Goal: Information Seeking & Learning: Understand process/instructions

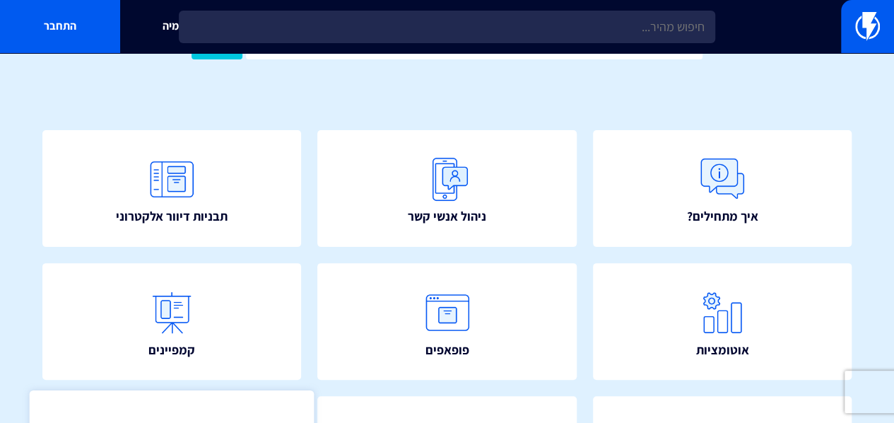
scroll to position [81, 0]
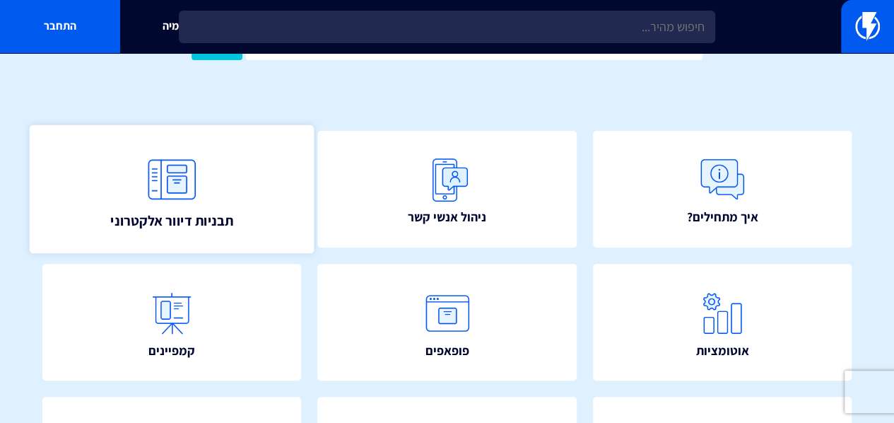
click at [182, 200] on img at bounding box center [172, 179] width 62 height 62
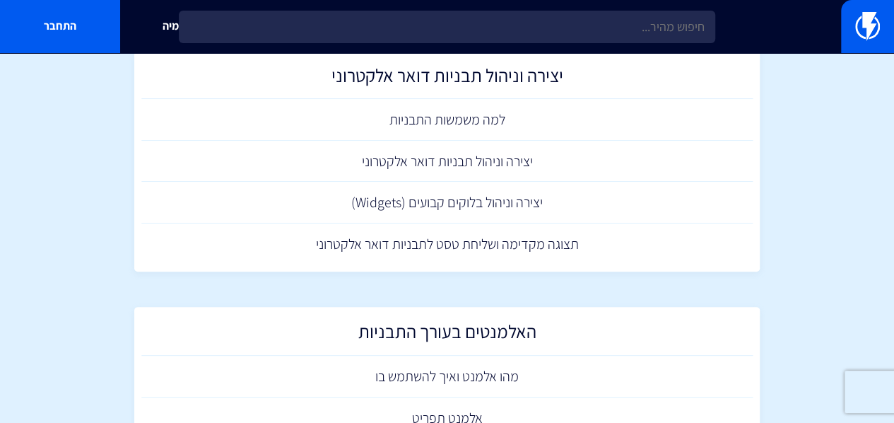
scroll to position [85, 0]
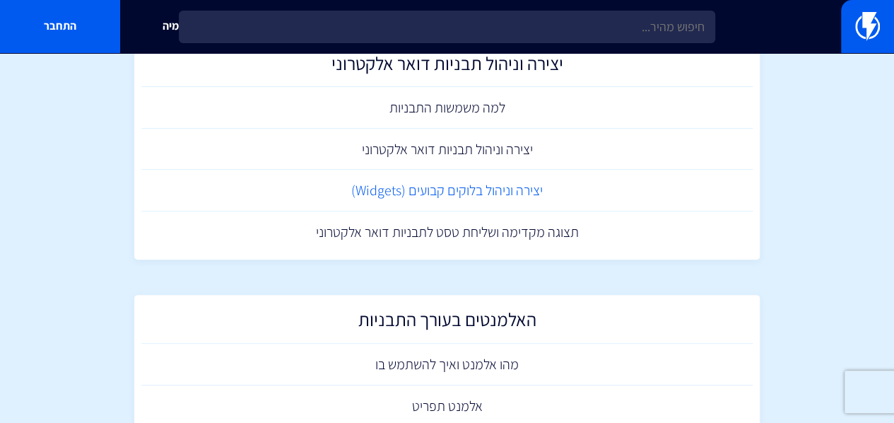
click at [373, 187] on link "יצירה וניהול בלוקים קבועים (Widgets)" at bounding box center [447, 191] width 612 height 42
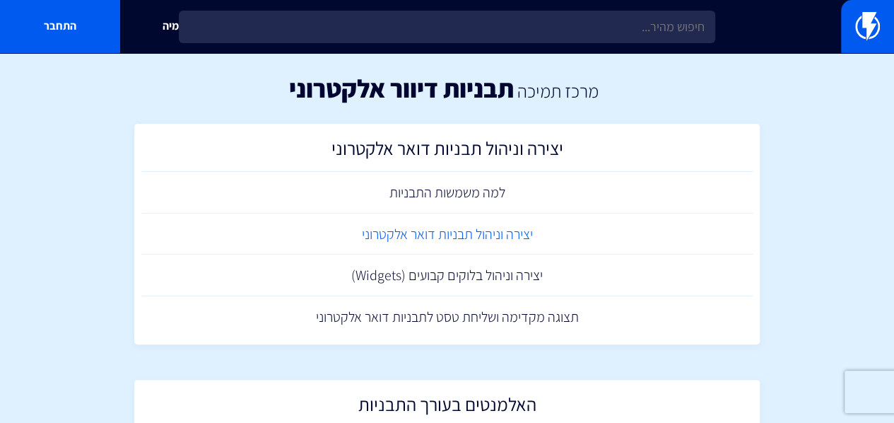
click at [405, 240] on link "יצירה וניהול תבניות דואר אלקטרוני" at bounding box center [447, 235] width 612 height 42
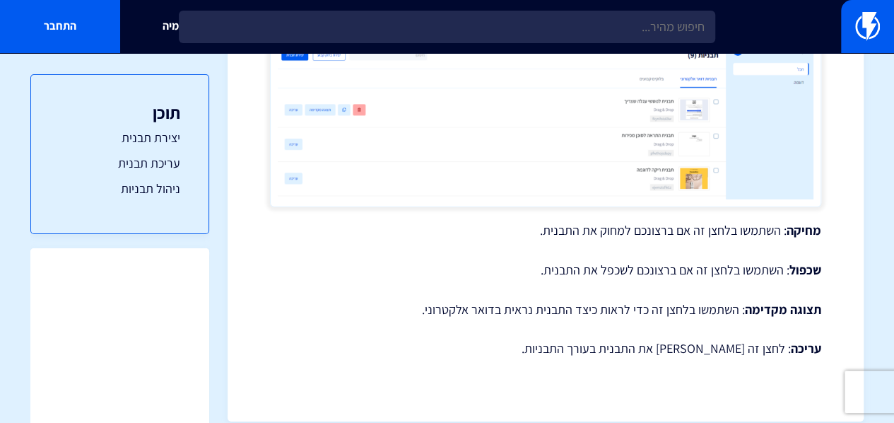
scroll to position [2202, 0]
click at [146, 166] on link "עריכת תבנית" at bounding box center [119, 163] width 121 height 18
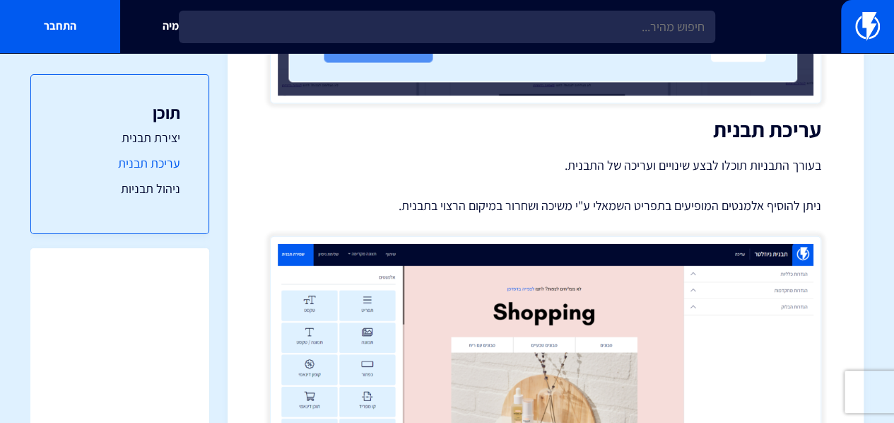
scroll to position [1485, 0]
